Goal: Transaction & Acquisition: Purchase product/service

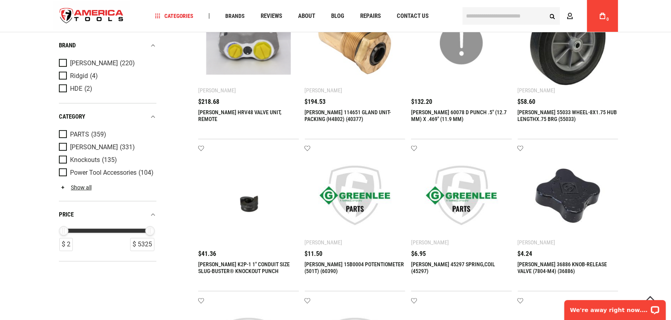
scroll to position [209, 0]
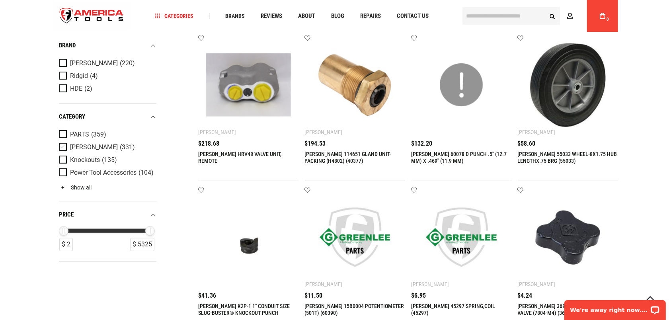
click at [65, 148] on span "Product Filters" at bounding box center [64, 147] width 11 height 9
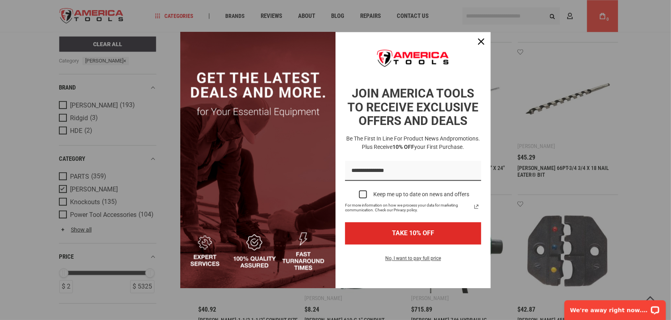
scroll to position [501, 0]
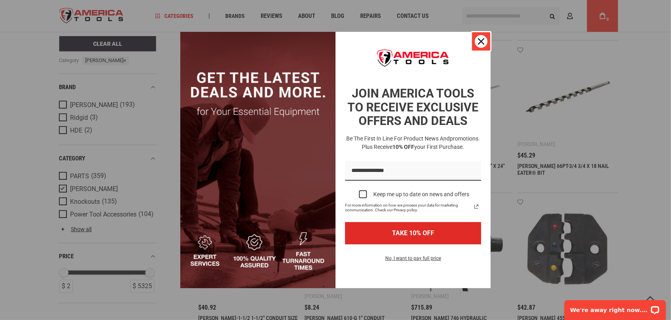
click at [481, 40] on div "Close" at bounding box center [480, 41] width 13 height 13
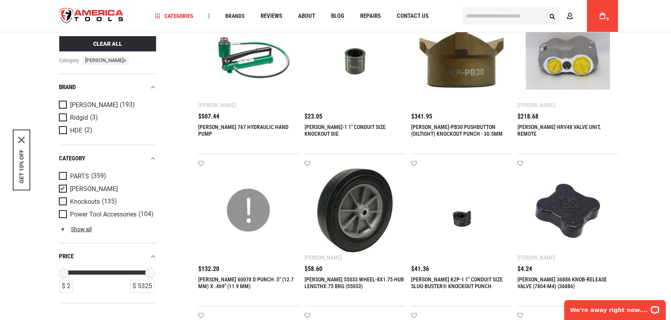
scroll to position [0, 0]
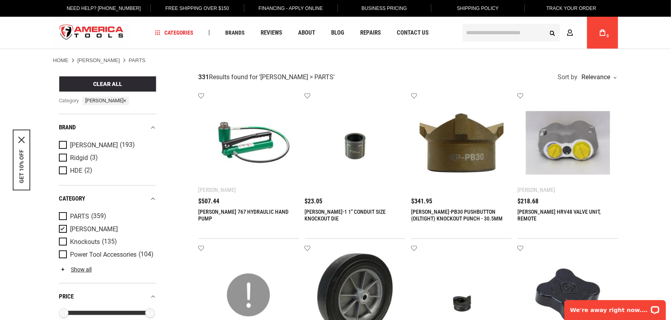
click at [477, 34] on input "text" at bounding box center [510, 32] width 97 height 17
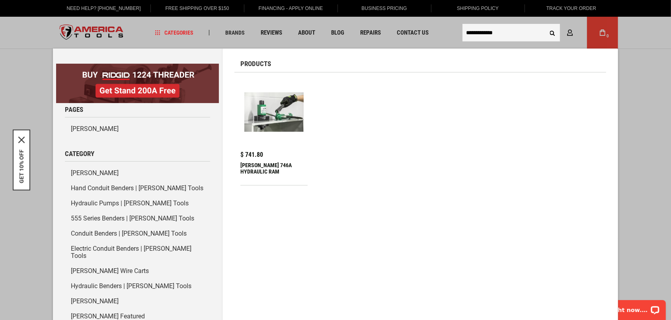
type input "**********"
click at [544, 25] on button "Search" at bounding box center [551, 32] width 15 height 15
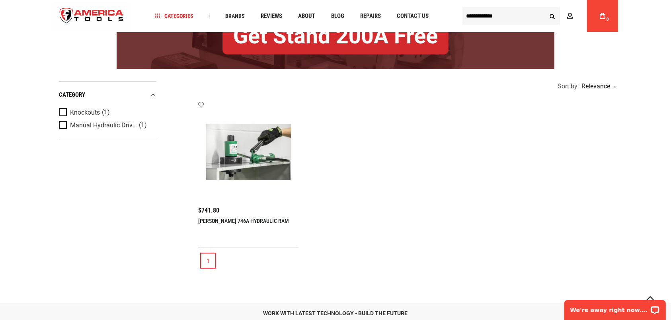
click at [227, 221] on link "[PERSON_NAME] 746A HYDRAULIC RAM" at bounding box center [243, 221] width 91 height 6
